Goal: Information Seeking & Learning: Learn about a topic

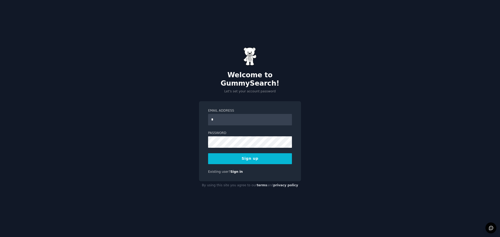
type input "**********"
click at [251, 156] on button "Sign up" at bounding box center [250, 158] width 84 height 11
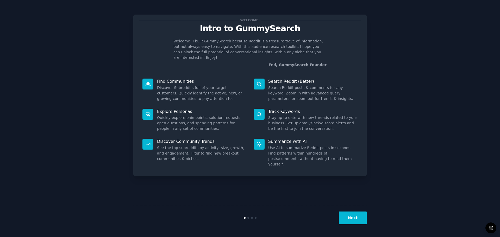
click at [288, 79] on p "Search Reddit (Better)" at bounding box center [312, 81] width 89 height 5
click at [260, 82] on icon at bounding box center [259, 84] width 4 height 4
click at [353, 217] on button "Next" at bounding box center [353, 218] width 28 height 13
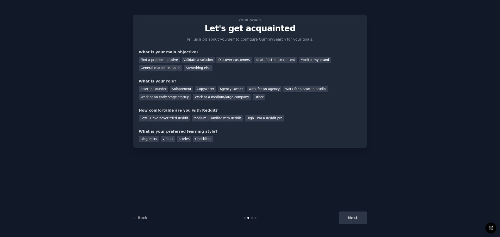
click at [354, 219] on div "Next" at bounding box center [328, 218] width 78 height 13
click at [354, 218] on div "Next" at bounding box center [328, 218] width 78 height 13
click at [252, 218] on div at bounding box center [252, 218] width 2 height 2
click at [162, 60] on div "Find a problem to solve" at bounding box center [159, 60] width 41 height 7
click at [181, 87] on div "Solopreneur" at bounding box center [181, 89] width 23 height 7
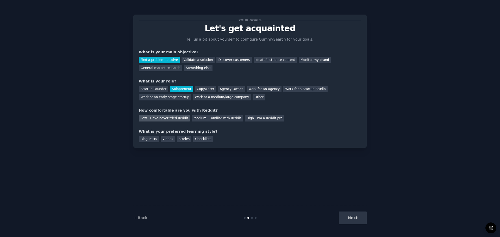
click at [162, 119] on div "Low - Have never tried Reddit" at bounding box center [164, 118] width 51 height 7
click at [194, 140] on div "Checklists" at bounding box center [203, 139] width 20 height 7
click at [356, 218] on button "Next" at bounding box center [353, 218] width 28 height 13
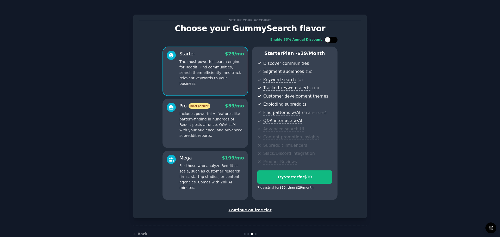
click at [333, 41] on div at bounding box center [330, 40] width 13 height 6
click at [327, 40] on icon at bounding box center [327, 40] width 3 height 3
checkbox input "false"
